Goal: Information Seeking & Learning: Learn about a topic

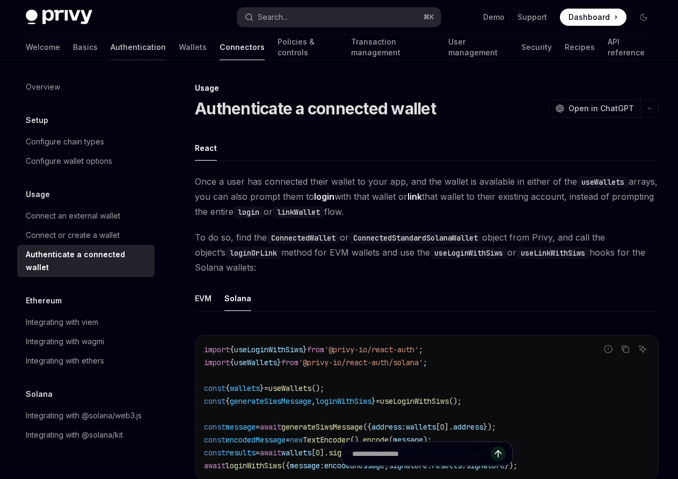
click at [111, 55] on link "Authentication" at bounding box center [138, 47] width 55 height 26
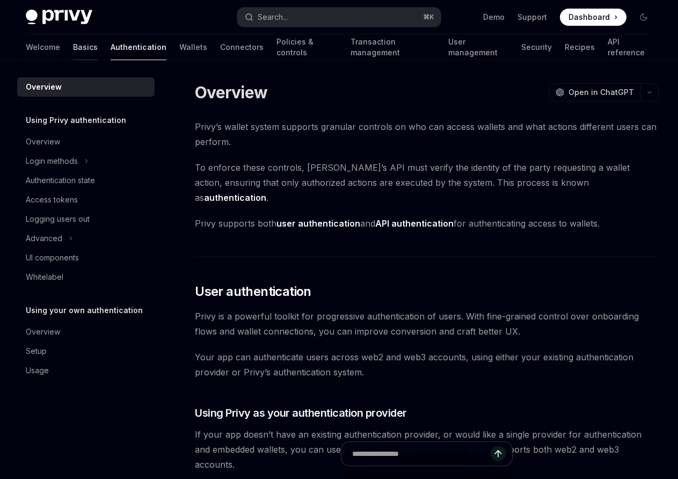
click at [73, 45] on link "Basics" at bounding box center [85, 47] width 25 height 26
type textarea "*"
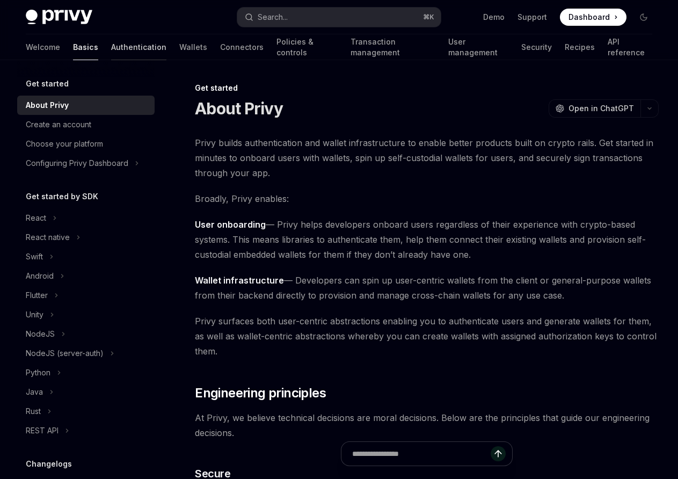
click at [111, 48] on link "Authentication" at bounding box center [138, 47] width 55 height 26
click at [179, 48] on link "Wallets" at bounding box center [193, 47] width 28 height 26
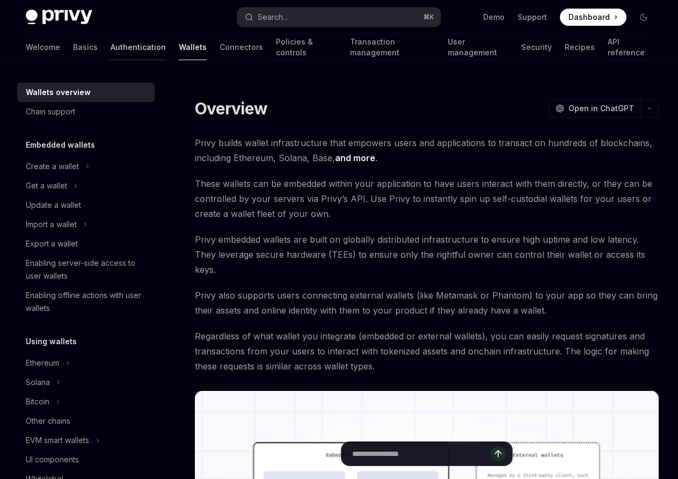
click at [111, 44] on link "Authentication" at bounding box center [138, 47] width 55 height 26
type textarea "*"
